Goal: Task Accomplishment & Management: Manage account settings

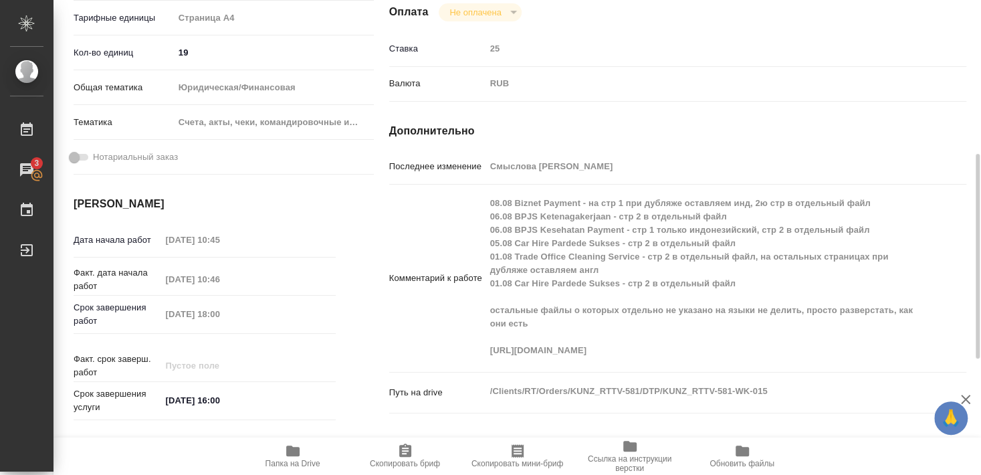
scroll to position [69, 0]
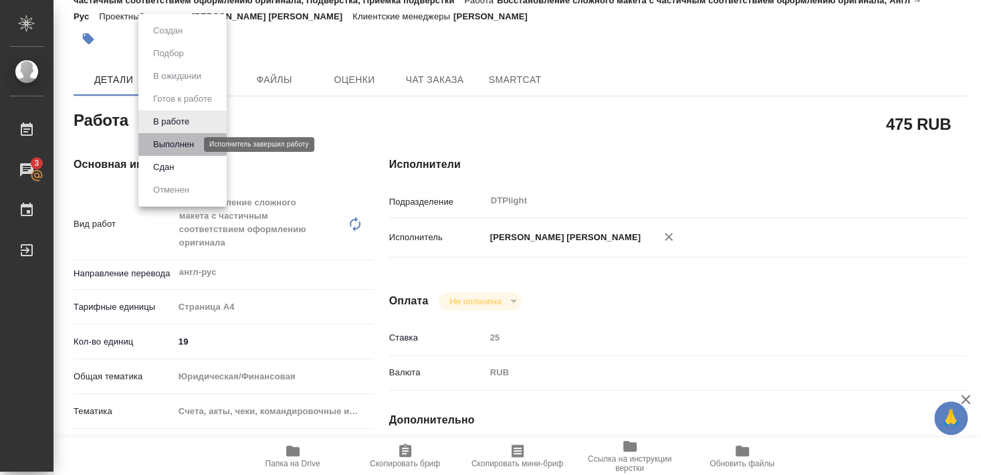
click at [176, 144] on button "Выполнен" at bounding box center [173, 144] width 49 height 15
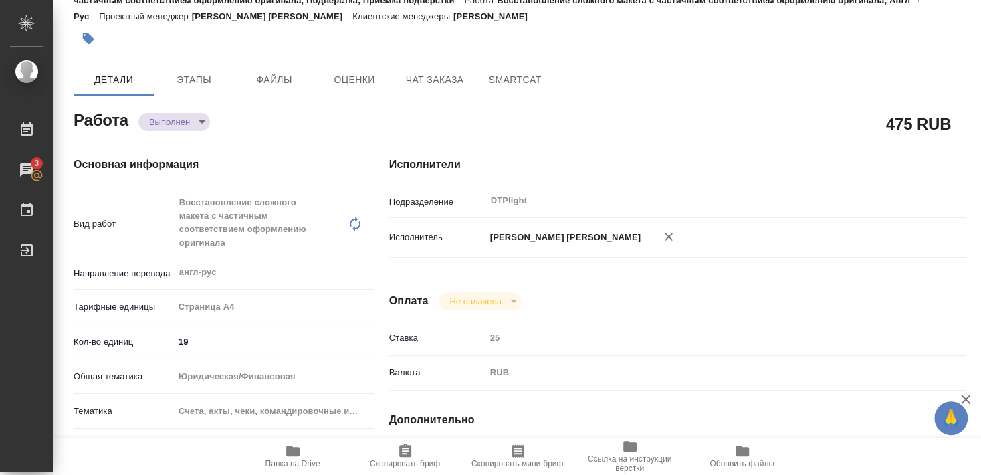
type textarea "x"
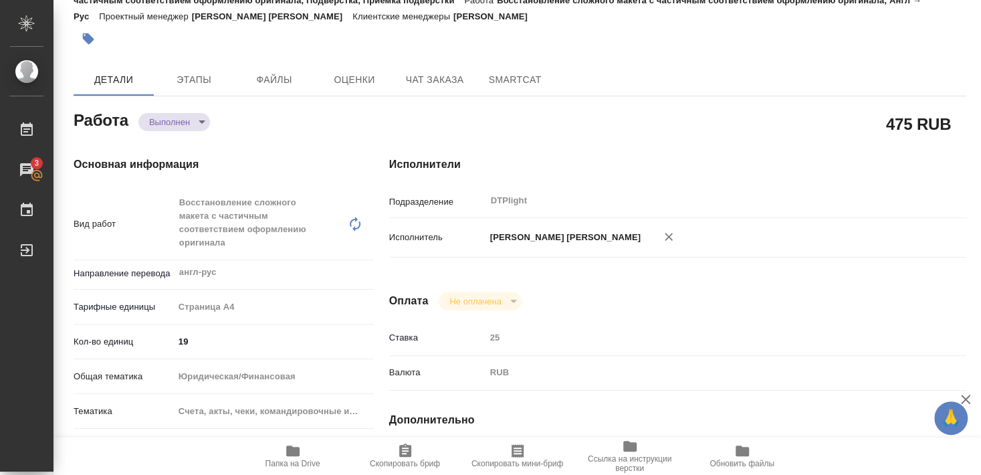
type textarea "x"
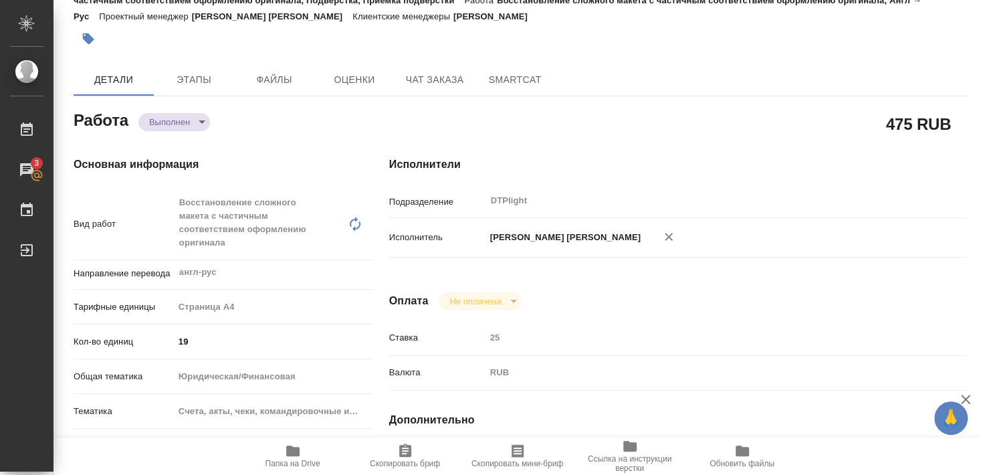
type textarea "x"
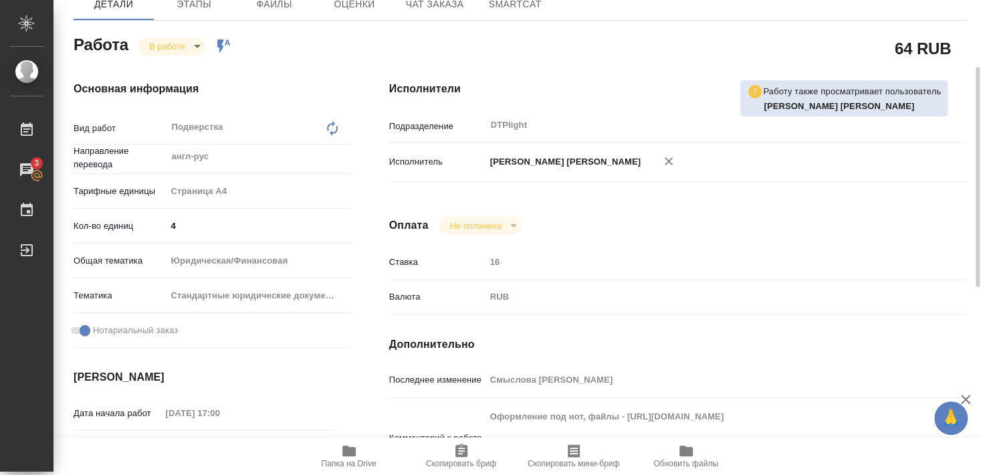
scroll to position [217, 0]
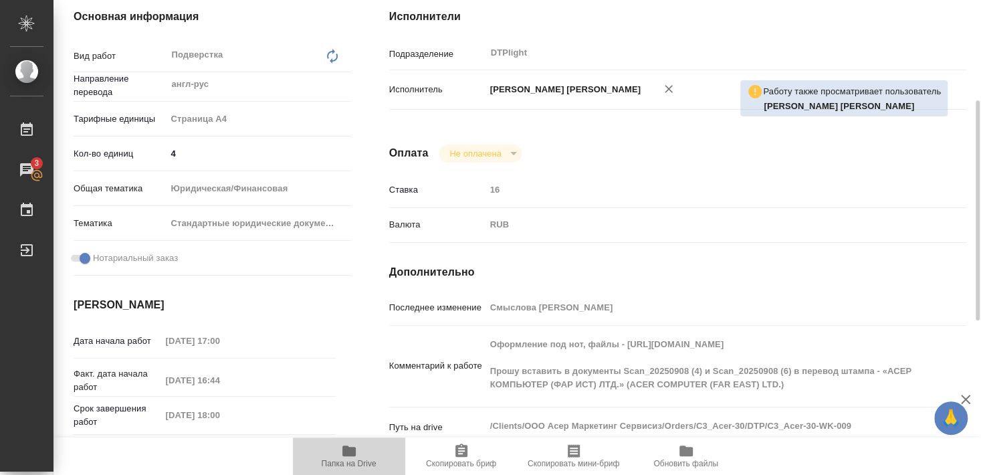
click at [341, 461] on span "Папка на Drive" at bounding box center [349, 463] width 55 height 9
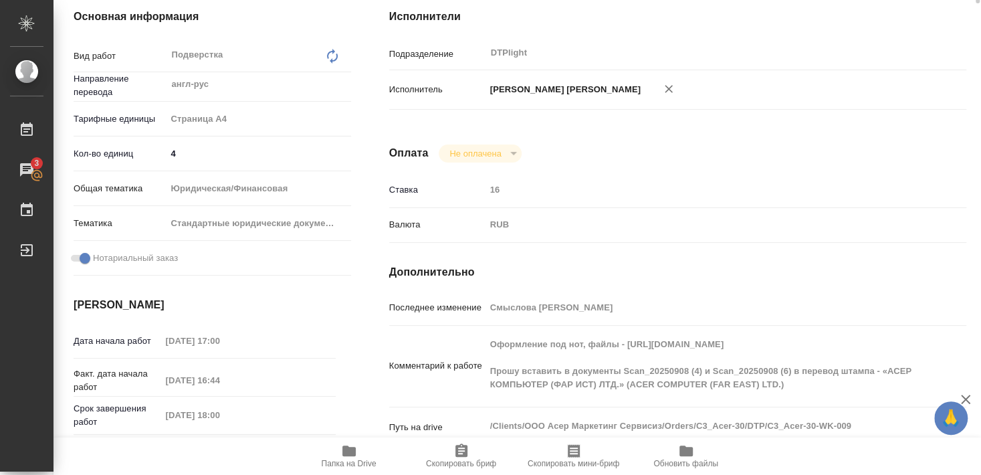
scroll to position [0, 0]
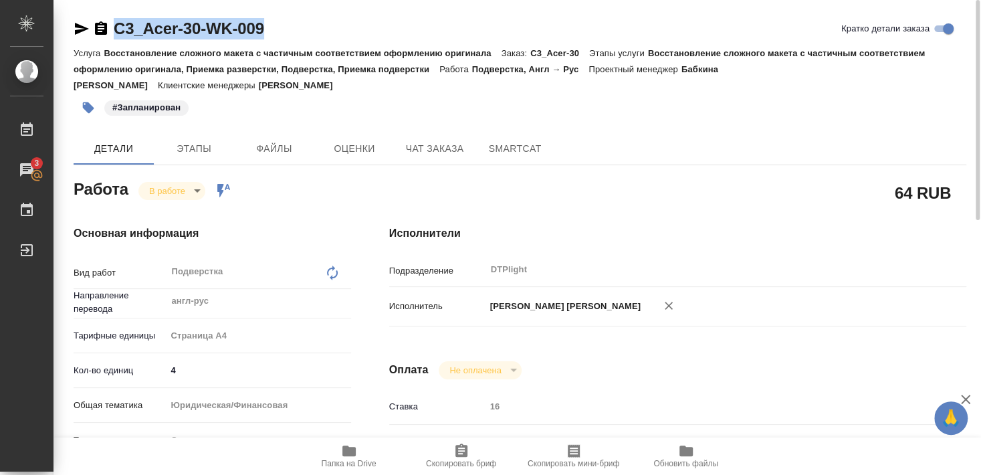
drag, startPoint x: 114, startPoint y: 39, endPoint x: 278, endPoint y: 33, distance: 164.0
click at [278, 31] on div "C3_Acer-30-WK-009 Кратко детали заказа" at bounding box center [520, 28] width 893 height 21
copy link "C3_Acer-30-WK-009"
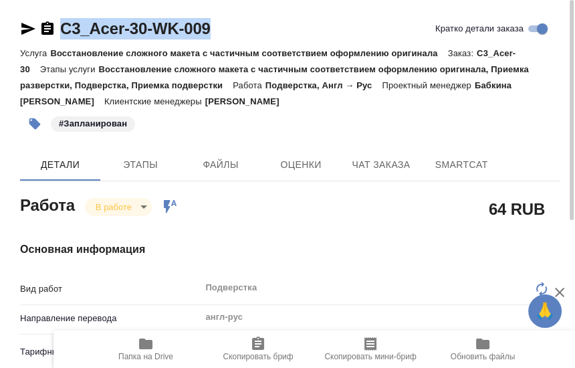
drag, startPoint x: 301, startPoint y: 213, endPoint x: 445, endPoint y: 87, distance: 192.0
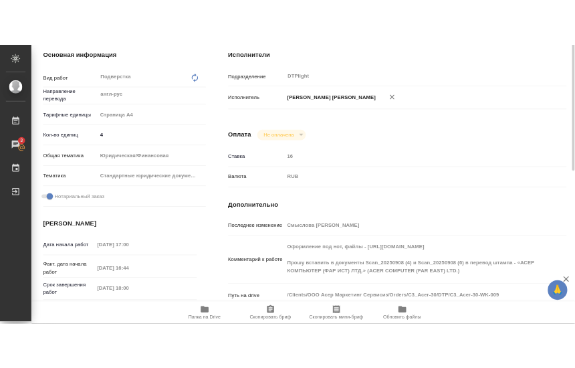
scroll to position [144, 0]
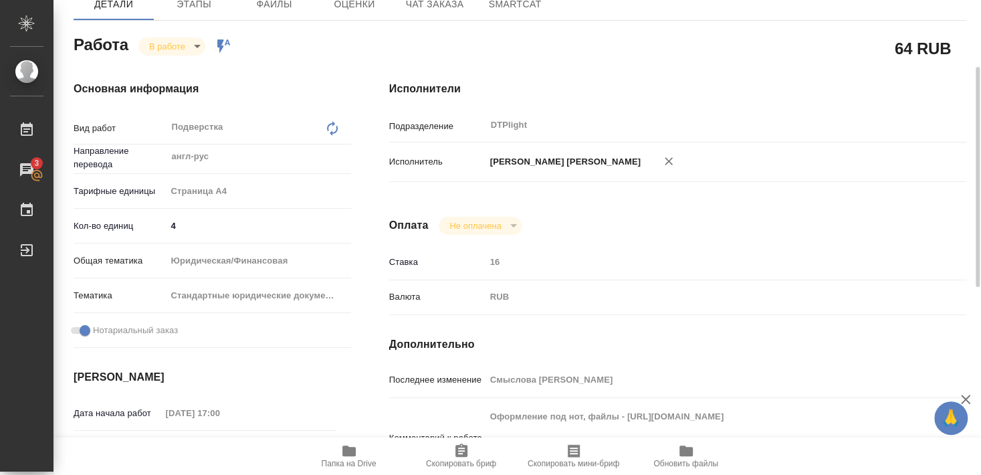
click at [347, 453] on icon "button" at bounding box center [348, 450] width 13 height 11
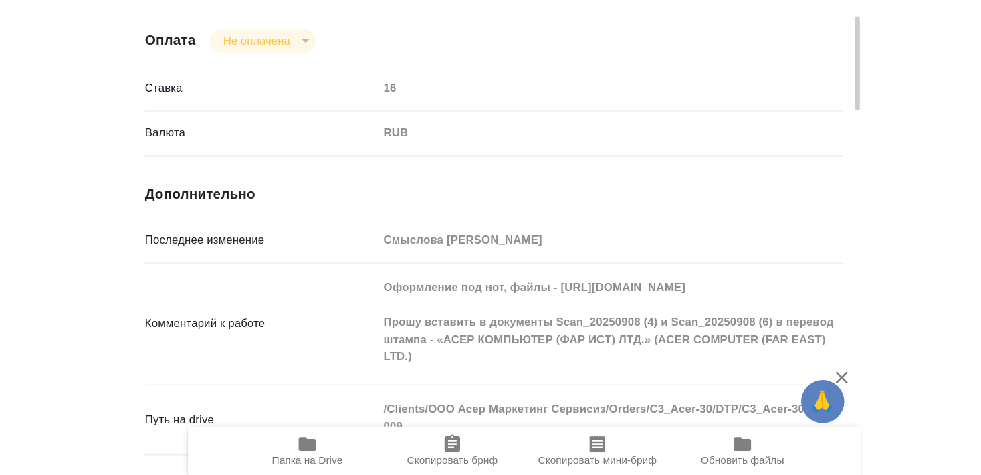
scroll to position [1011, 0]
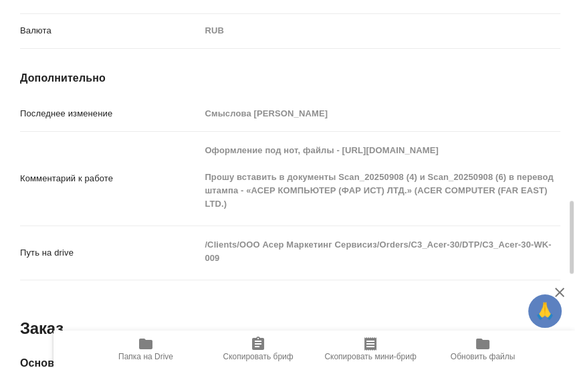
click at [145, 161] on div "Комментарий к работе Оформление под нот, файлы - https://drive.awatera.com/s/ba…" at bounding box center [290, 178] width 540 height 83
click at [167, 137] on div "Комментарий к работе Оформление под нот, файлы - https://drive.awatera.com/s/ba…" at bounding box center [290, 178] width 540 height 83
click at [189, 231] on div "Путь на drive /Clients/ООО Асер Маркетинг Сервисиз/Orders/C3_Acer-30/DTP/C3_Ace…" at bounding box center [290, 252] width 540 height 43
click at [178, 137] on div "Комментарий к работе Оформление под нот, файлы - https://drive.awatera.com/s/ba…" at bounding box center [290, 178] width 540 height 83
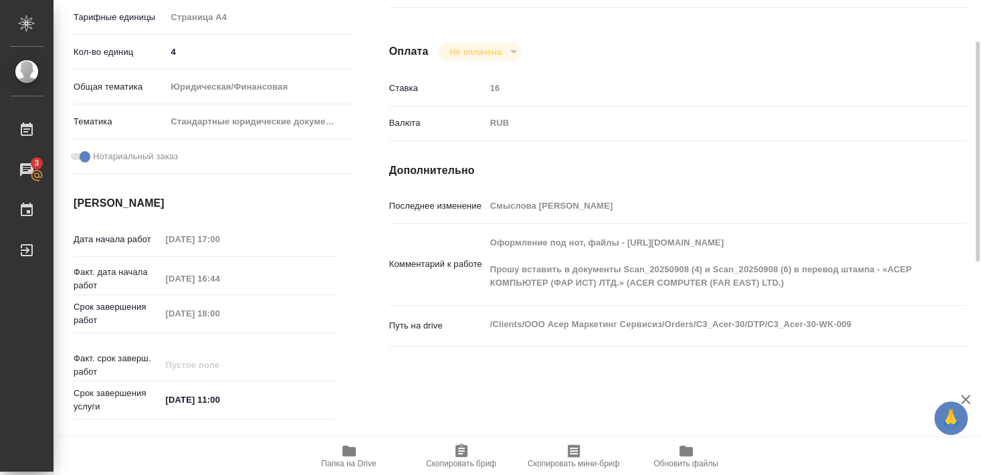
scroll to position [0, 0]
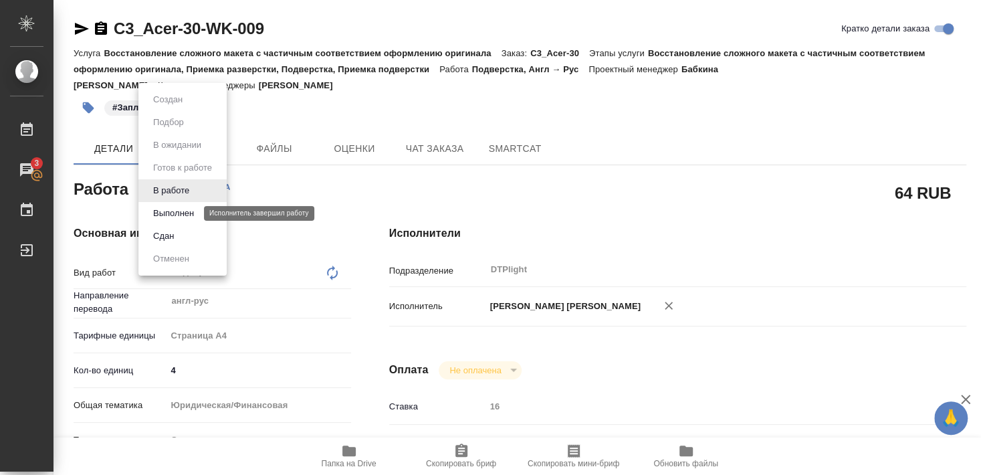
click at [174, 210] on button "Выполнен" at bounding box center [173, 213] width 49 height 15
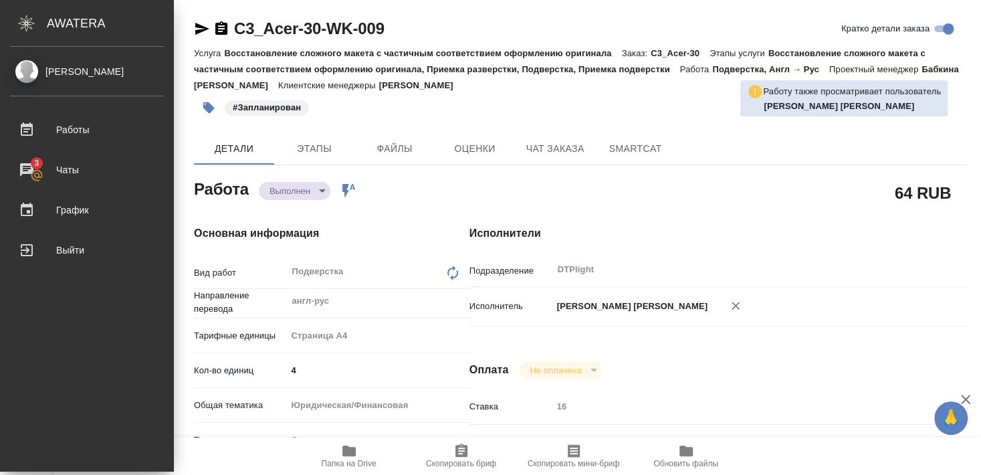
type textarea "x"
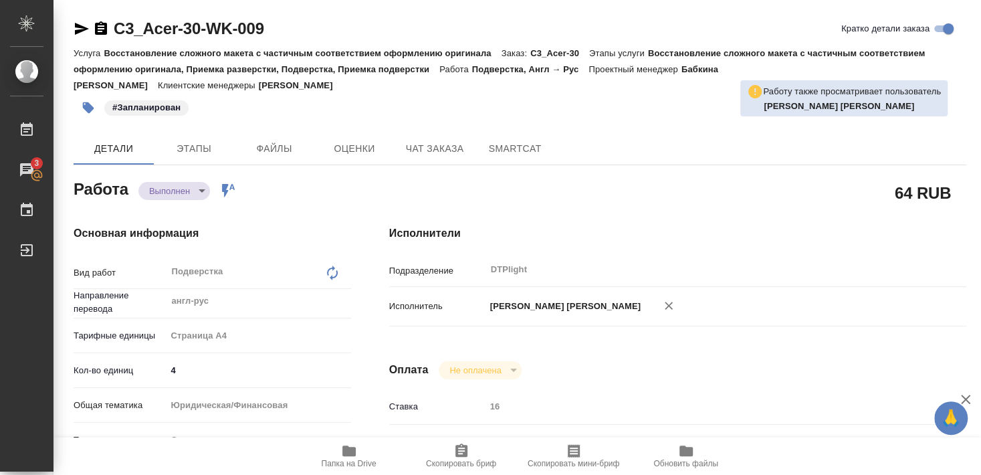
type textarea "x"
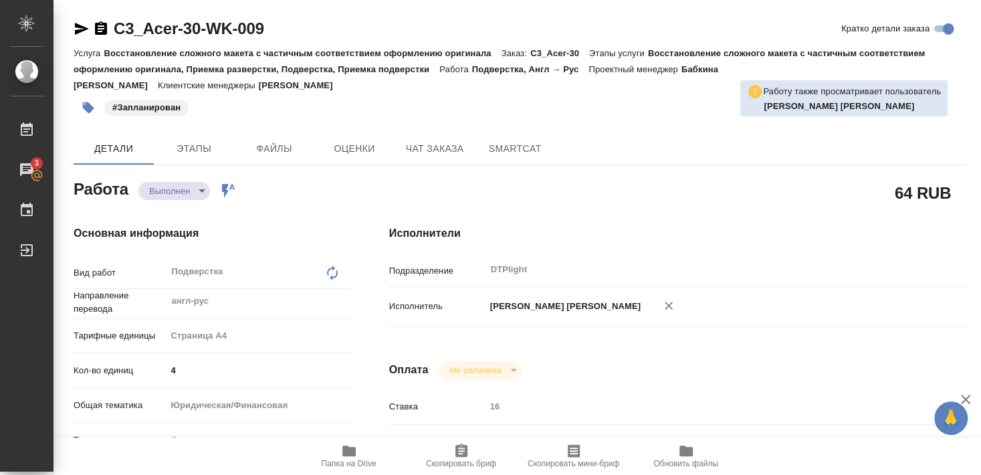
type textarea "x"
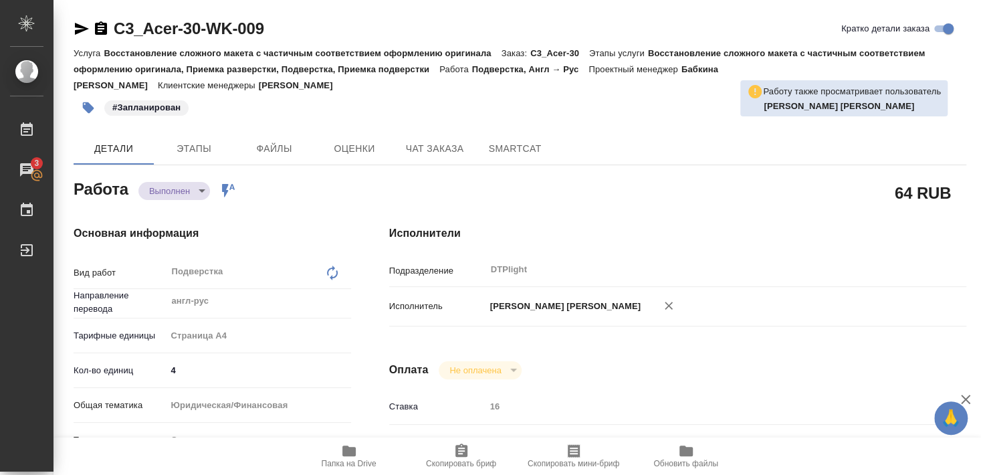
type textarea "x"
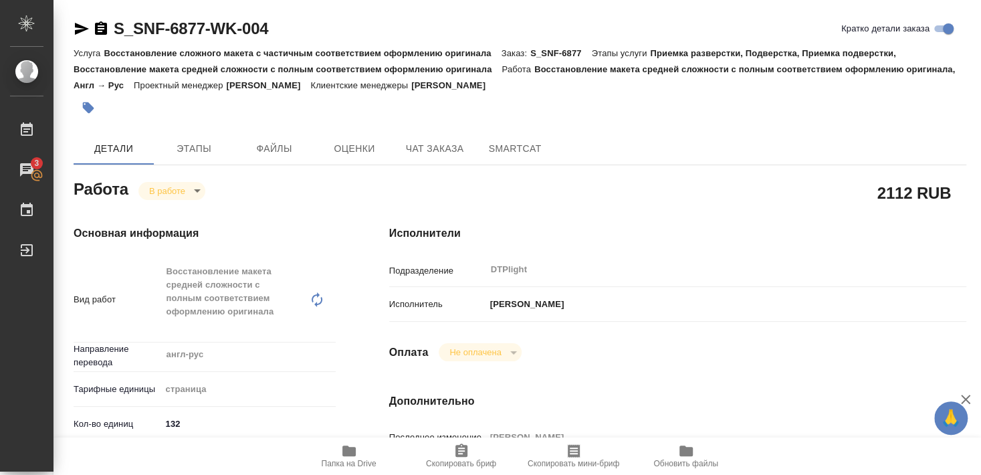
click at [338, 460] on span "Папка на Drive" at bounding box center [349, 455] width 96 height 25
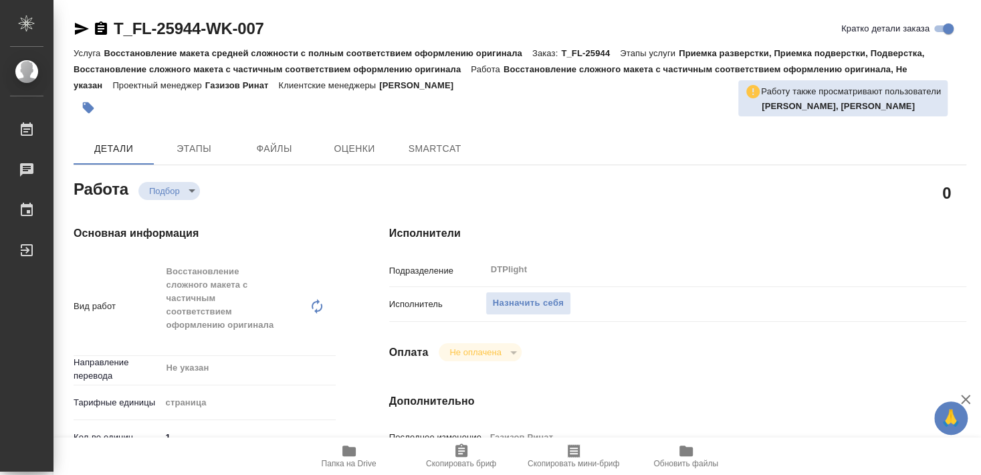
type textarea "x"
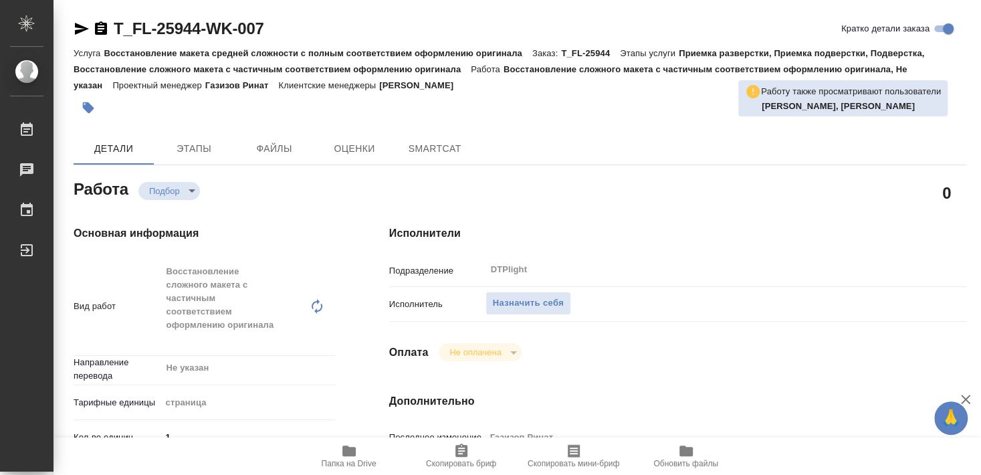
type textarea "x"
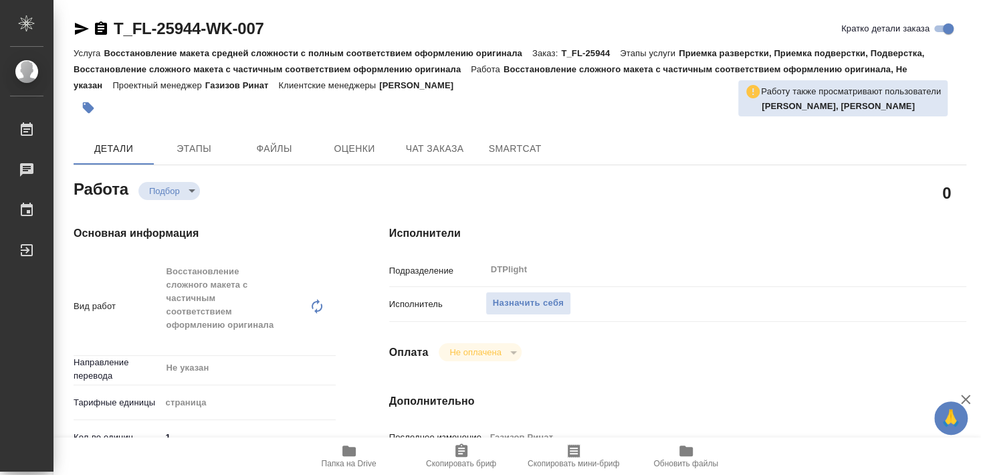
type textarea "x"
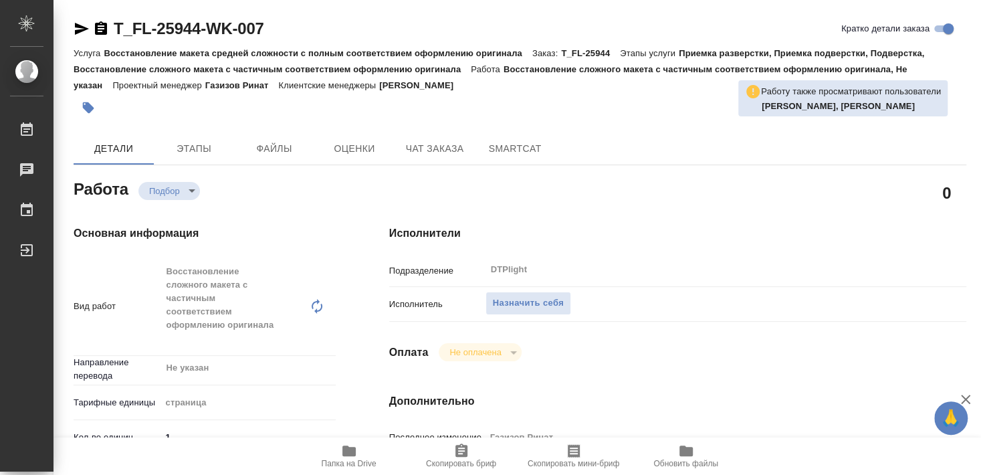
type textarea "x"
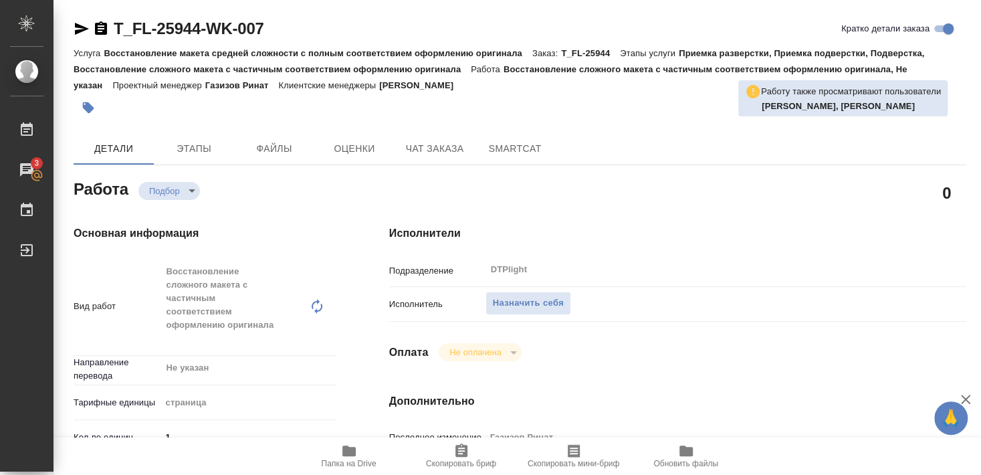
click at [354, 457] on icon "button" at bounding box center [349, 451] width 16 height 16
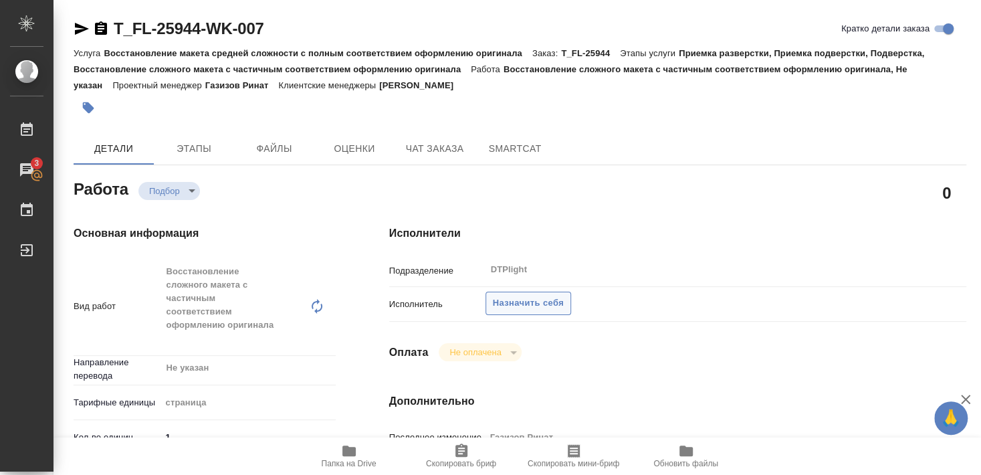
click at [541, 296] on span "Назначить себя" at bounding box center [528, 303] width 71 height 15
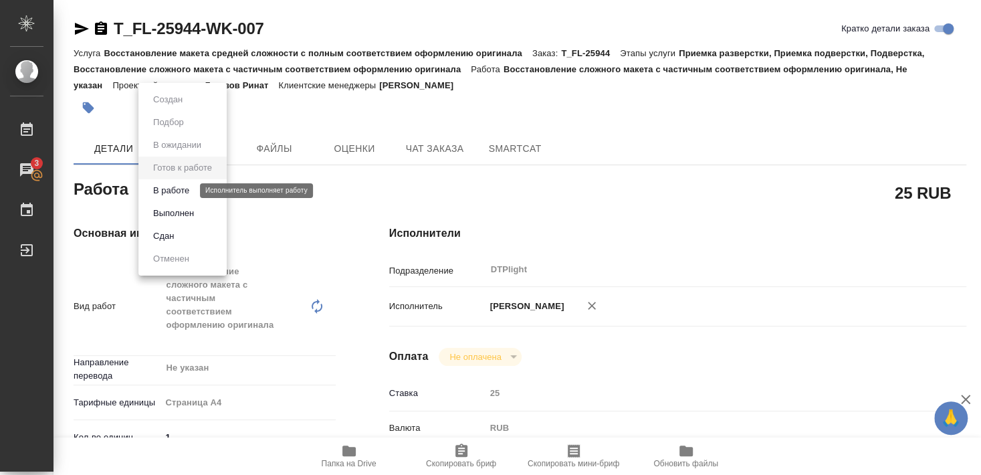
click at [183, 191] on button "В работе" at bounding box center [171, 190] width 44 height 15
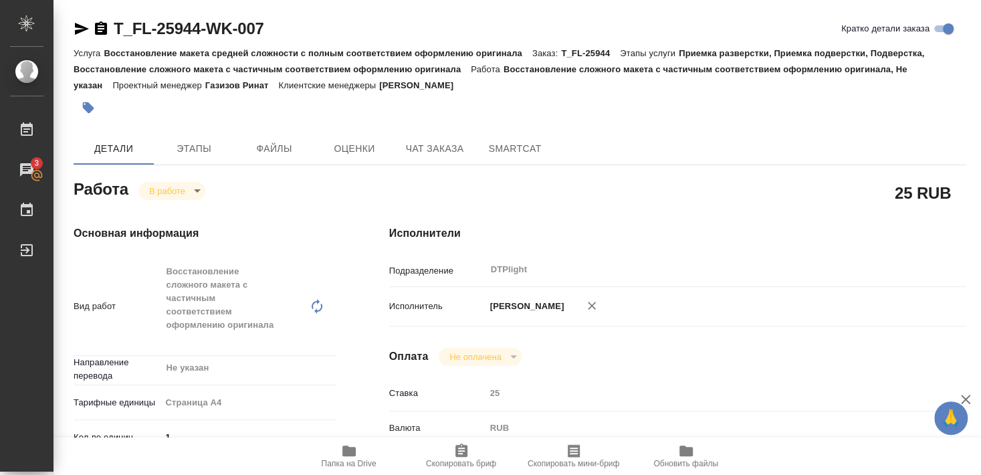
type textarea "x"
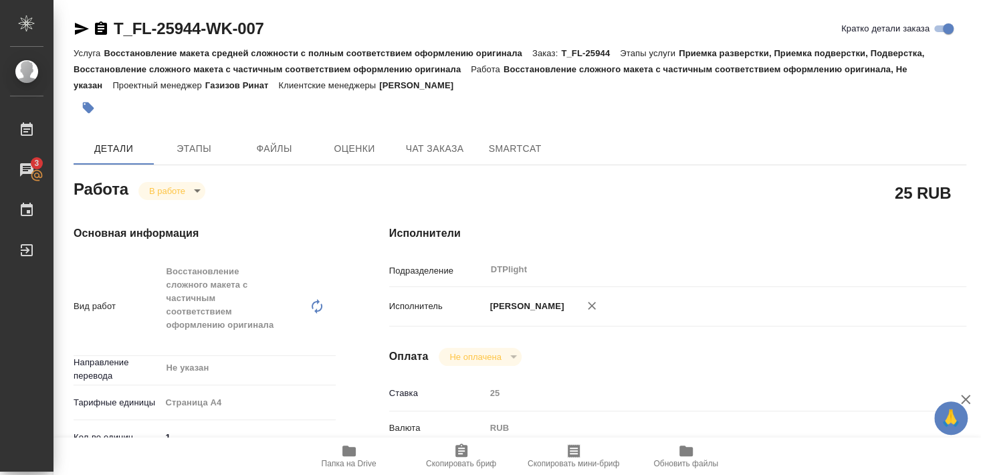
type textarea "x"
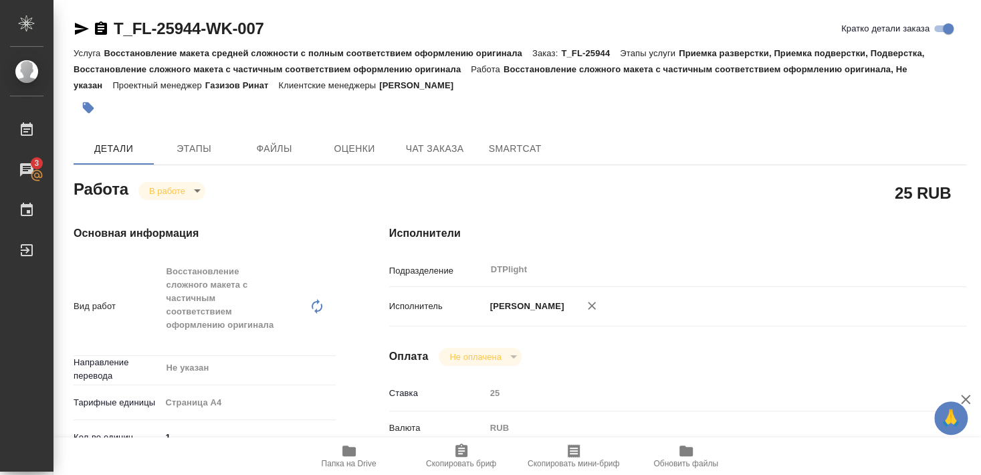
type textarea "x"
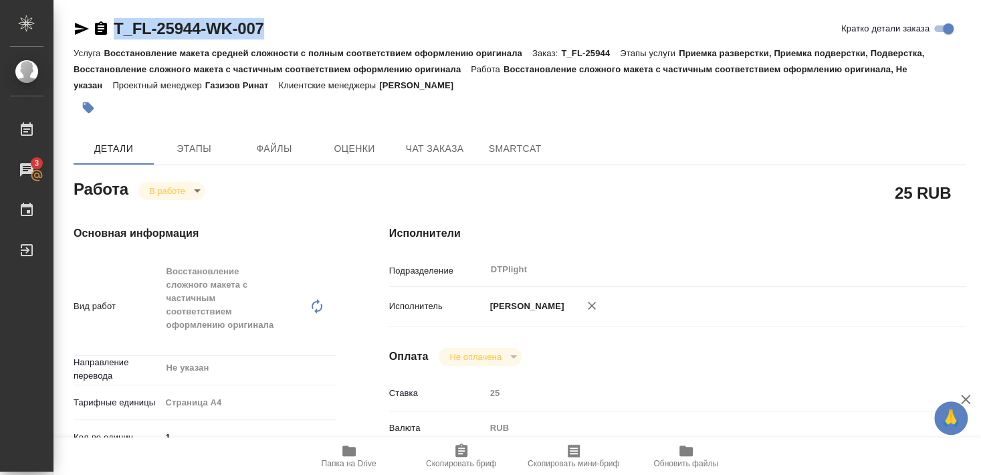
drag, startPoint x: 137, startPoint y: 41, endPoint x: 302, endPoint y: 41, distance: 164.5
click at [302, 41] on div "T_FL-25944-WK-007 Кратко детали заказа" at bounding box center [520, 31] width 893 height 27
copy link "T_FL-25944-WK-007"
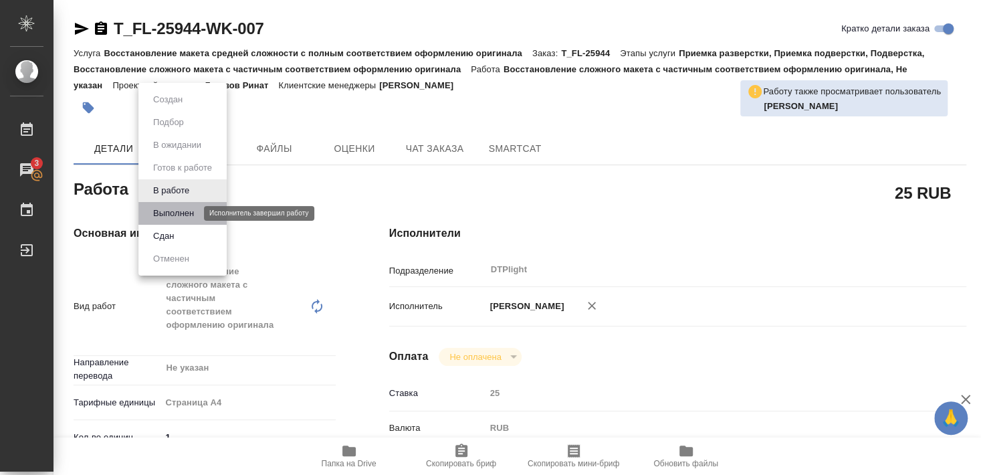
click at [169, 215] on button "Выполнен" at bounding box center [173, 213] width 49 height 15
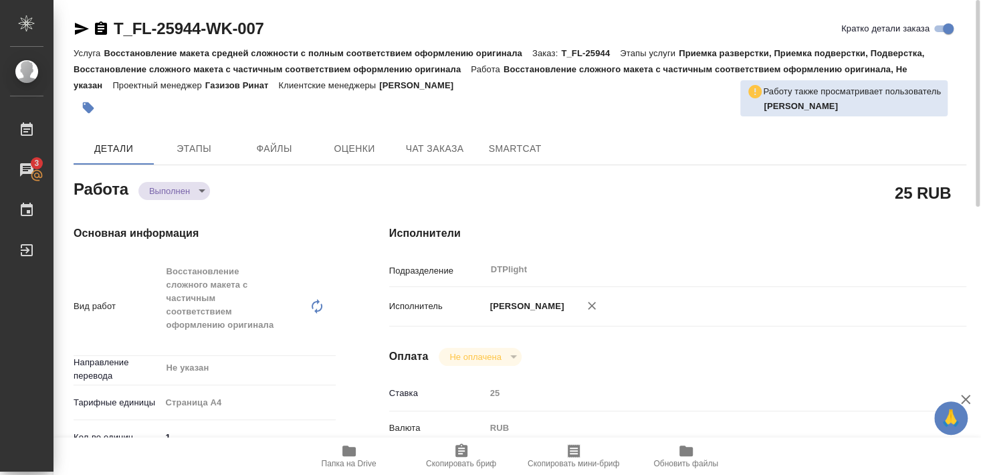
type textarea "x"
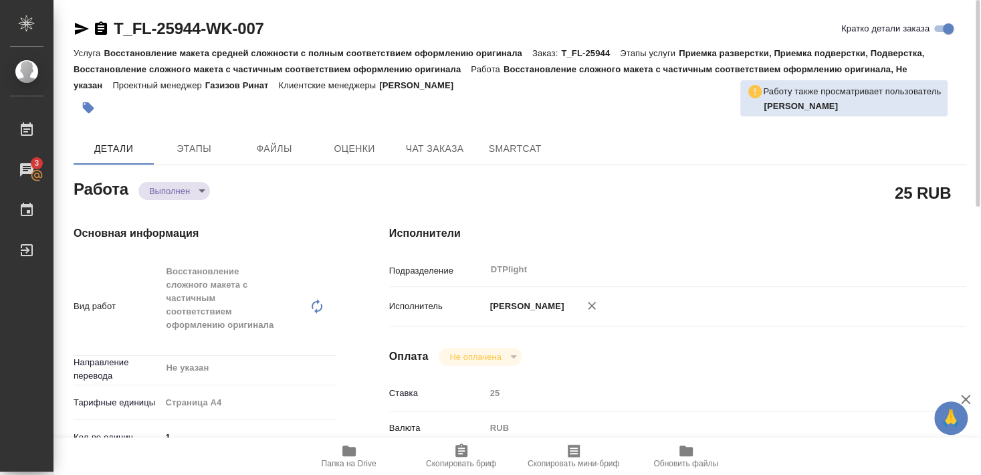
type textarea "x"
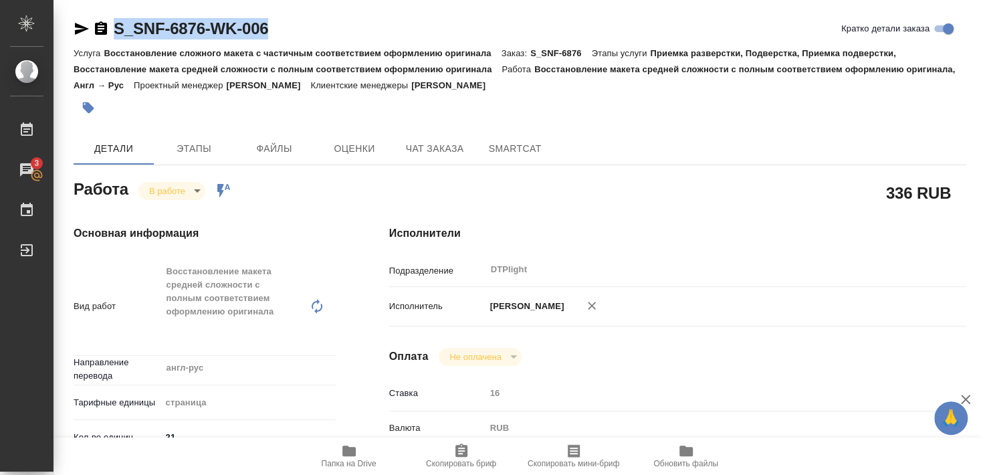
drag, startPoint x: 118, startPoint y: 39, endPoint x: 309, endPoint y: 38, distance: 191.3
click at [309, 38] on div "S_SNF-6876-WK-006 Кратко детали заказа" at bounding box center [520, 28] width 893 height 21
copy link "S_SNF-6876-WK-006"
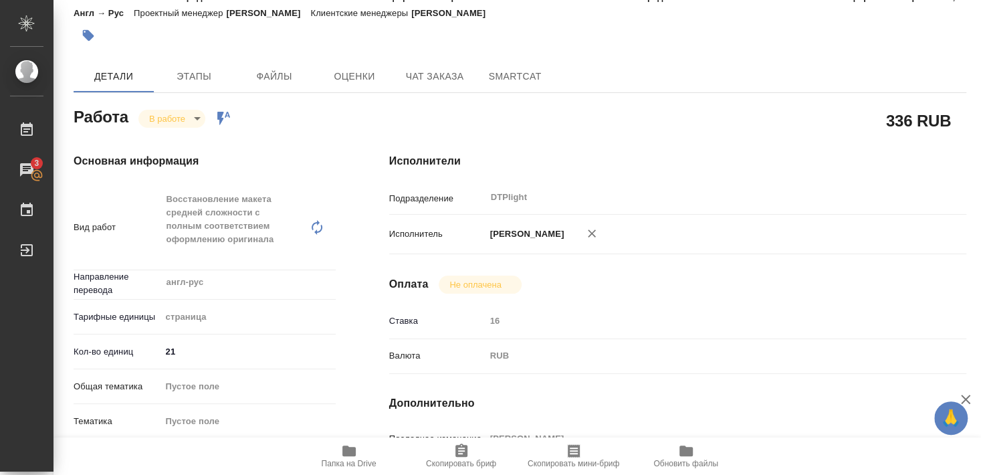
scroll to position [72, 0]
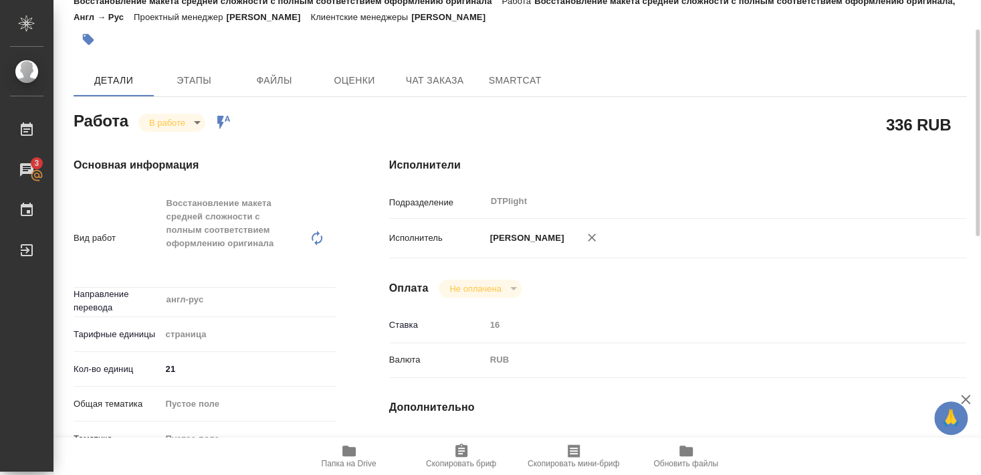
scroll to position [0, 0]
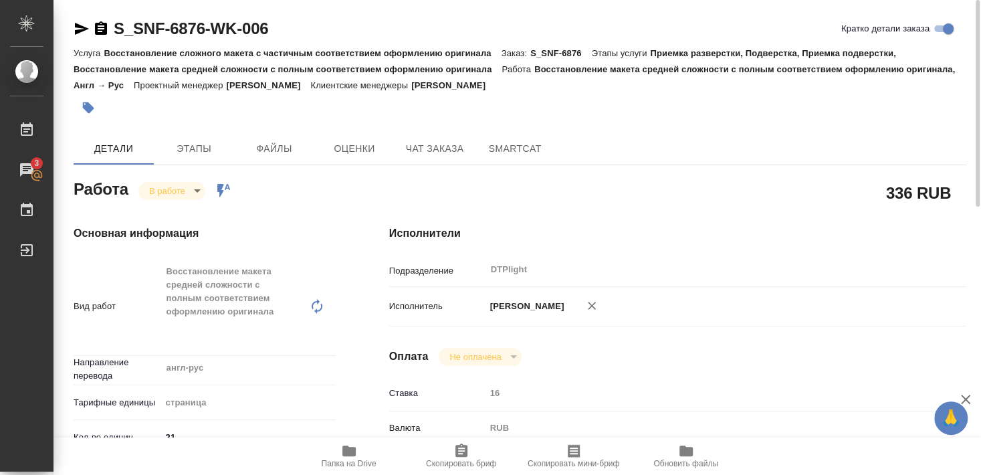
click at [78, 26] on icon "button" at bounding box center [82, 29] width 14 height 12
click at [77, 27] on icon "button" at bounding box center [82, 29] width 14 height 12
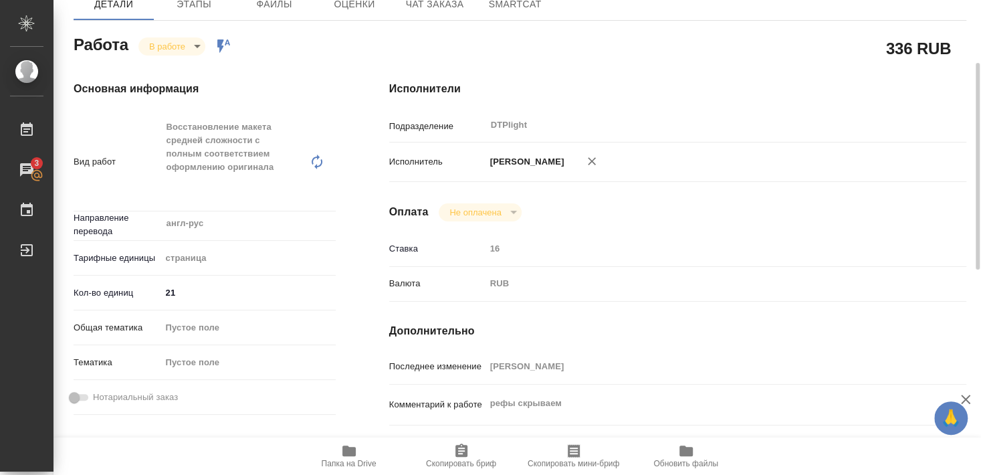
scroll to position [289, 0]
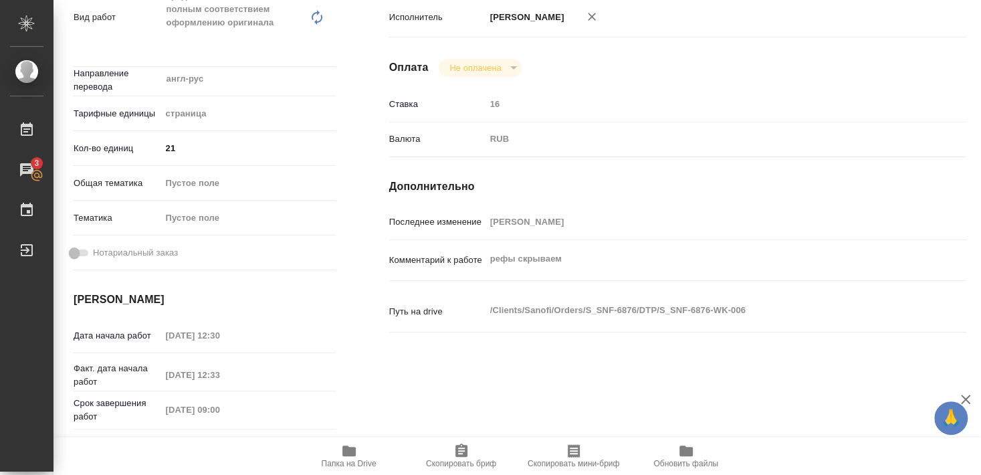
click at [350, 451] on icon "button" at bounding box center [348, 450] width 13 height 11
